Goal: Information Seeking & Learning: Understand process/instructions

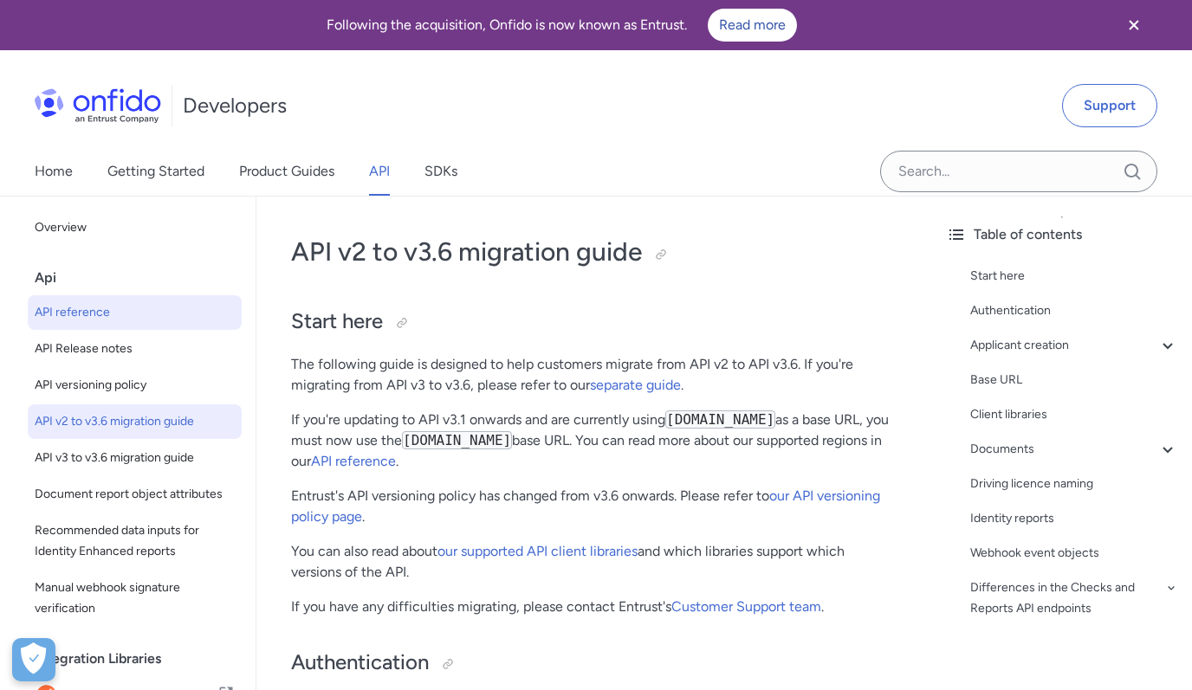
click at [108, 301] on link "API reference" at bounding box center [135, 312] width 214 height 35
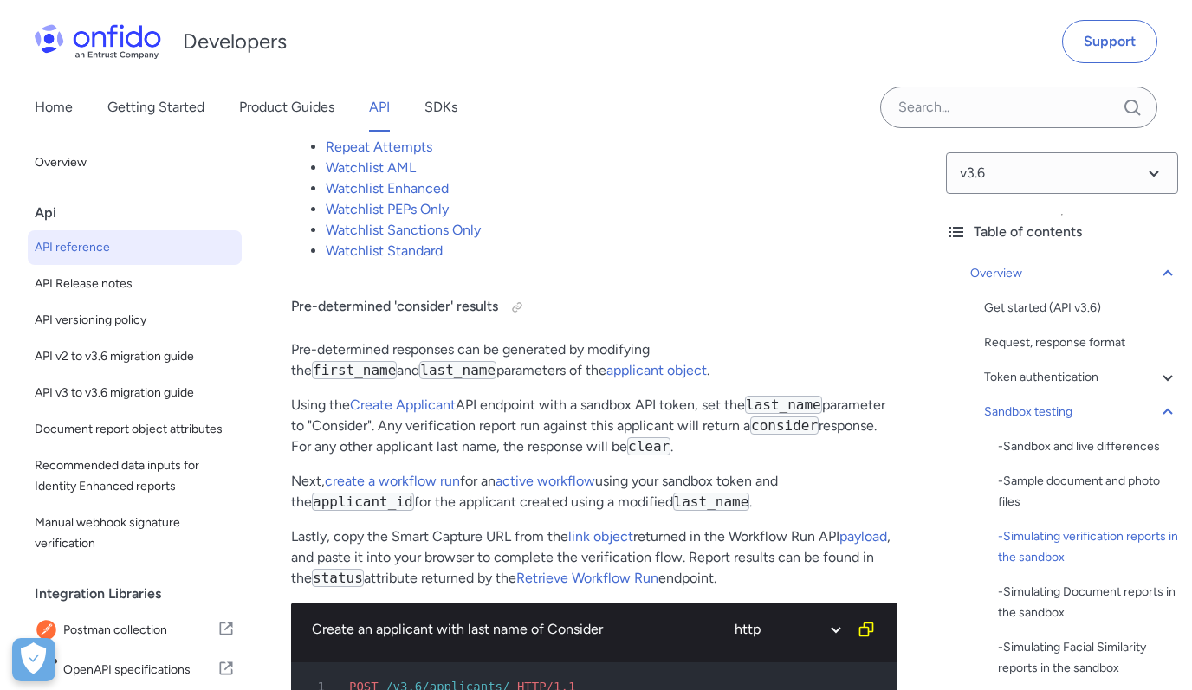
scroll to position [4286, 0]
click at [404, 446] on p "Using the Create Applicant API endpoint with a sandbox API token, set the last_…" at bounding box center [594, 425] width 606 height 62
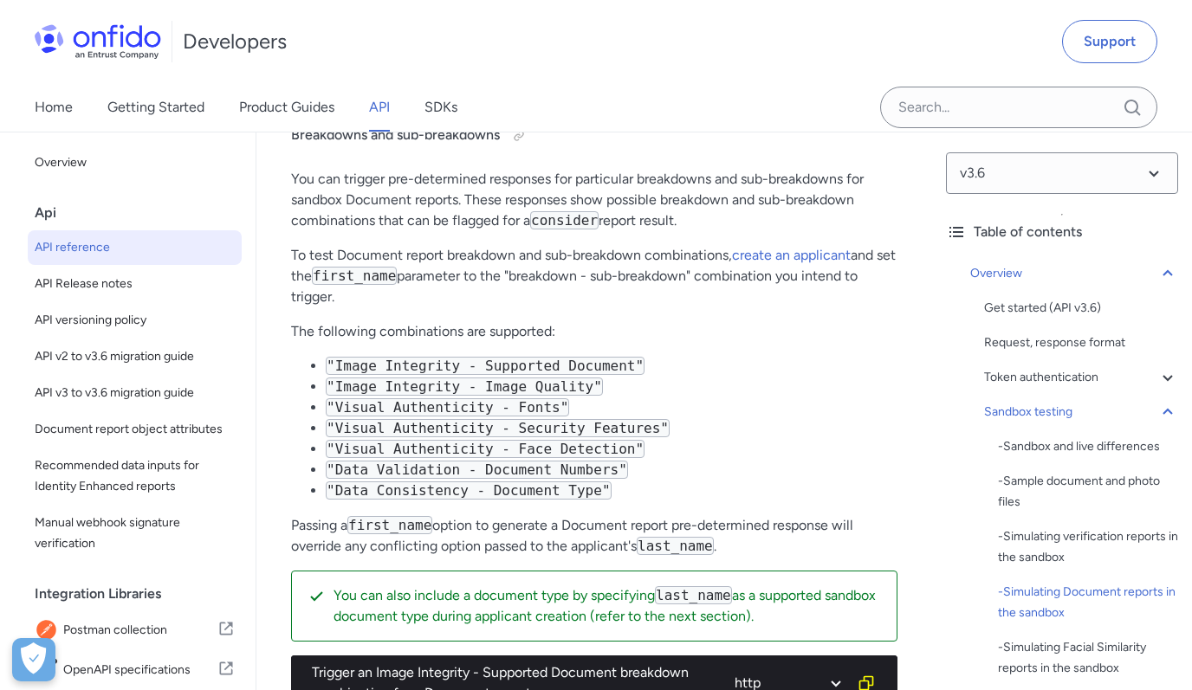
scroll to position [5345, 0]
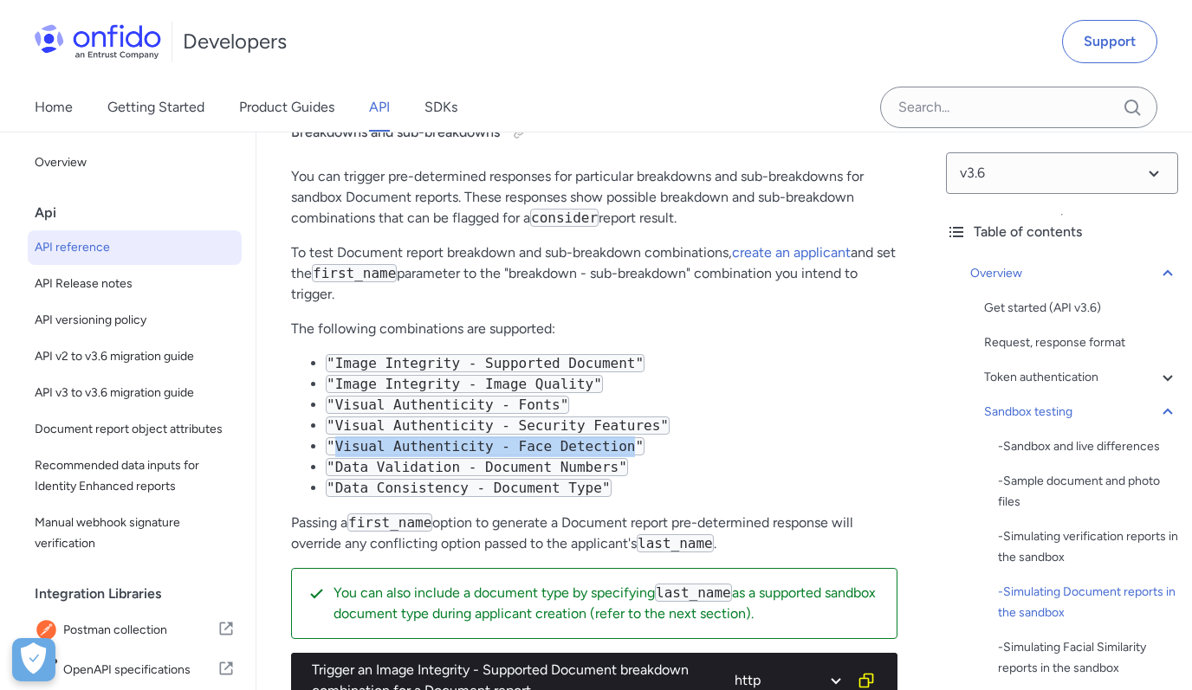
drag, startPoint x: 634, startPoint y: 468, endPoint x: 338, endPoint y: 465, distance: 296.2
click at [338, 456] on code ""Visual Authenticity - Face Detection"" at bounding box center [485, 446] width 319 height 18
copy code "Visual Authenticity - Face Detection"
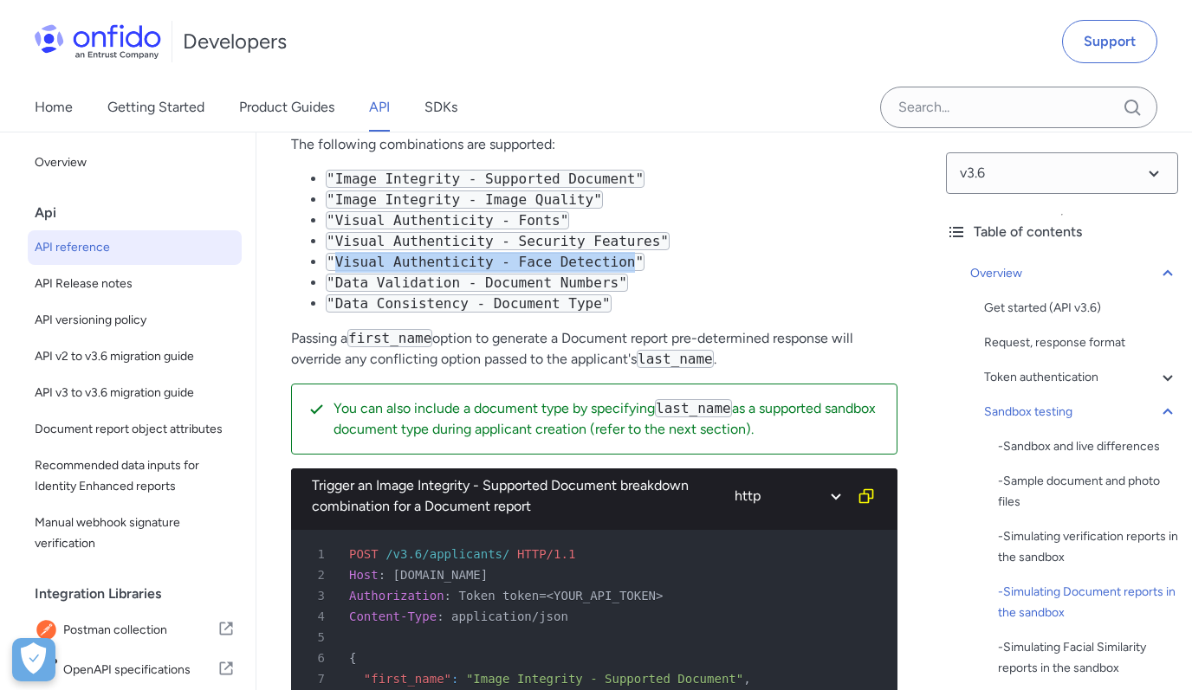
scroll to position [5573, 0]
